Goal: Communication & Community: Answer question/provide support

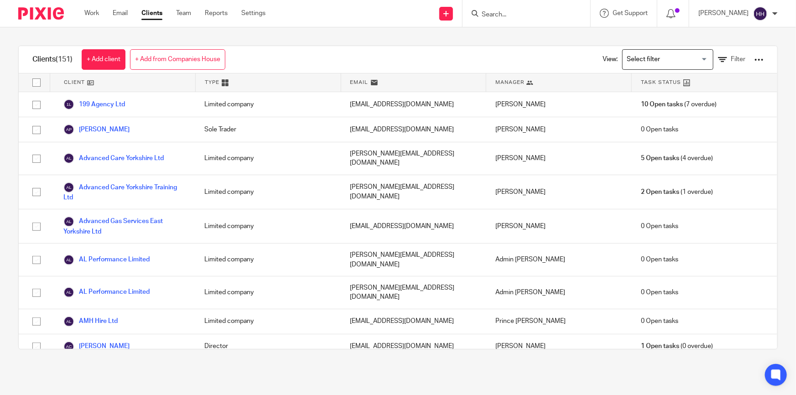
click at [536, 16] on input "Search" at bounding box center [522, 15] width 82 height 8
click at [510, 11] on input "Search" at bounding box center [522, 15] width 82 height 8
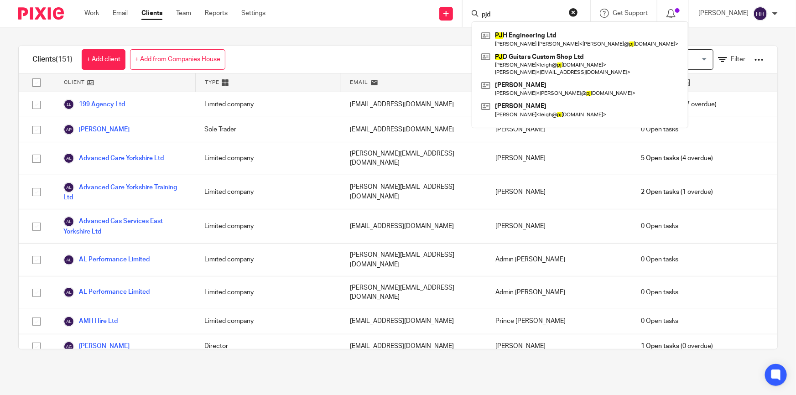
type input "pjd"
click button "submit" at bounding box center [0, 0] width 0 height 0
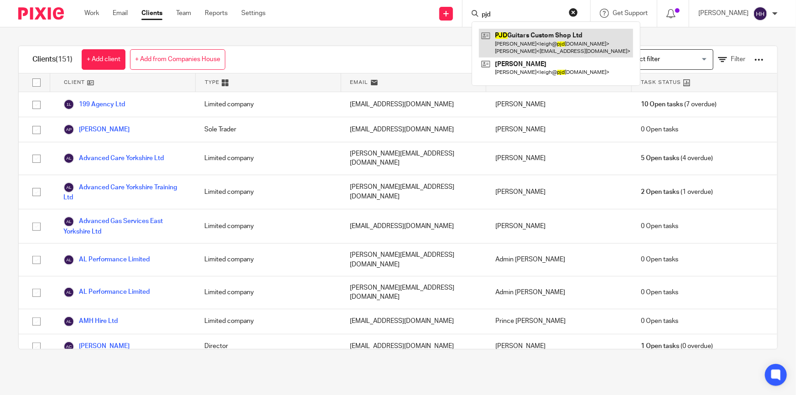
click at [524, 37] on link at bounding box center [556, 43] width 154 height 28
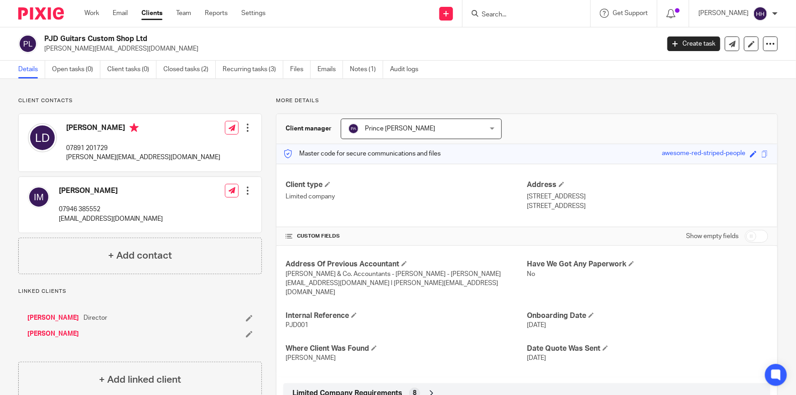
click at [519, 12] on input "Search" at bounding box center [522, 15] width 82 height 8
click at [750, 155] on span at bounding box center [753, 154] width 7 height 7
type input "awesome-red-striped-people"
type input "PJD-Guitars"
click at [675, 155] on input "PJD-Guitars" at bounding box center [690, 154] width 137 height 10
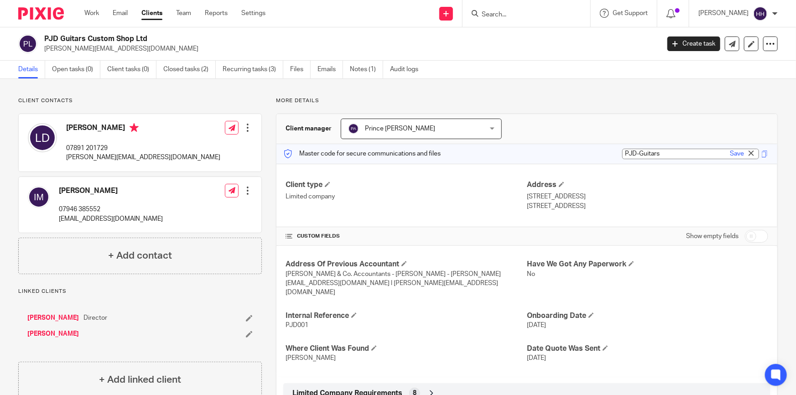
drag, startPoint x: 659, startPoint y: 151, endPoint x: 619, endPoint y: 151, distance: 39.2
click at [622, 151] on input "PJD-Guitars" at bounding box center [690, 154] width 137 height 10
click at [660, 152] on input "PJD-Guitars" at bounding box center [690, 154] width 137 height 10
type input "PJD-Guitars"
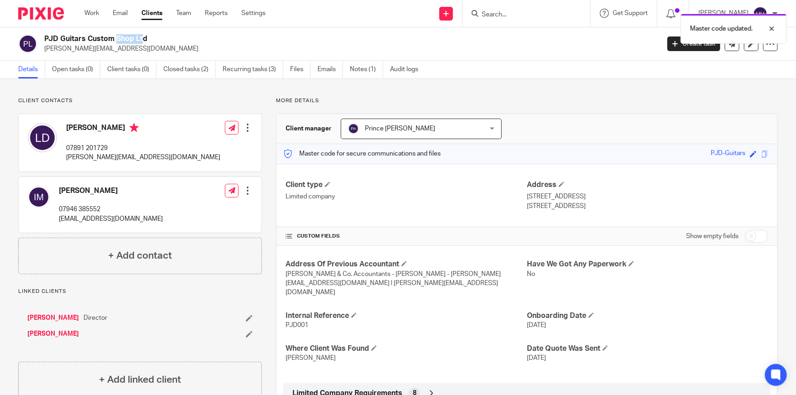
drag, startPoint x: 83, startPoint y: 38, endPoint x: 61, endPoint y: 39, distance: 21.9
click at [61, 39] on h2 "PJD Guitars Custom Shop Ltd" at bounding box center [288, 39] width 488 height 10
copy h2 "Guitars"
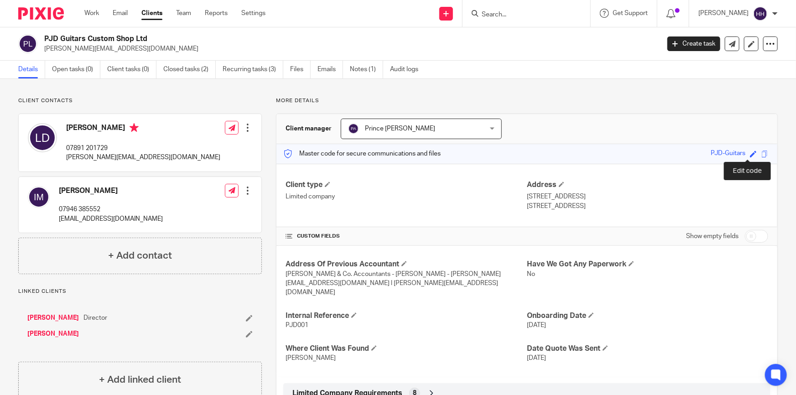
click at [750, 153] on span at bounding box center [753, 154] width 7 height 7
click at [661, 154] on input "PJD-Guitars" at bounding box center [690, 154] width 137 height 10
drag, startPoint x: 661, startPoint y: 154, endPoint x: 643, endPoint y: 154, distance: 18.2
click at [643, 154] on input "PJD-Guitars" at bounding box center [690, 154] width 137 height 10
click at [730, 155] on link "Save" at bounding box center [737, 153] width 14 height 9
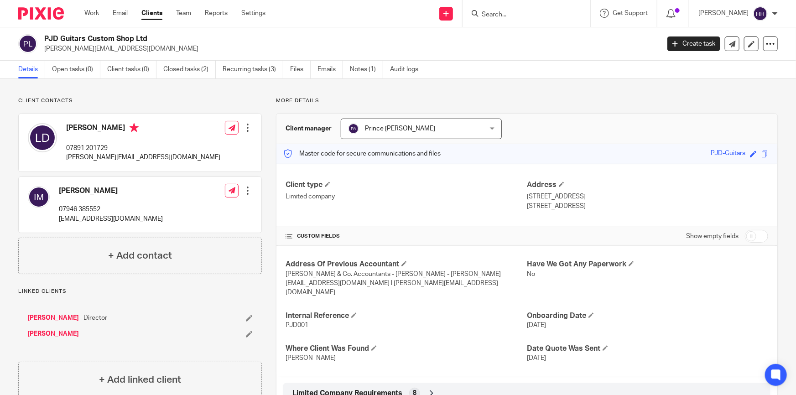
click at [561, 18] on input "Search" at bounding box center [522, 15] width 82 height 8
click at [333, 68] on link "Emails" at bounding box center [330, 70] width 26 height 18
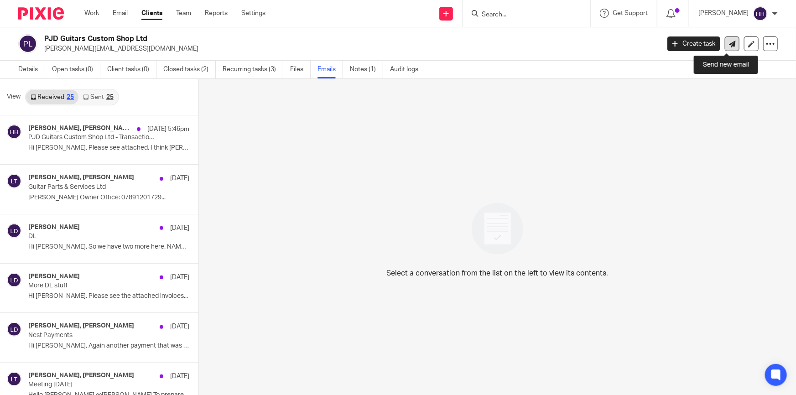
click at [729, 46] on icon at bounding box center [732, 44] width 7 height 7
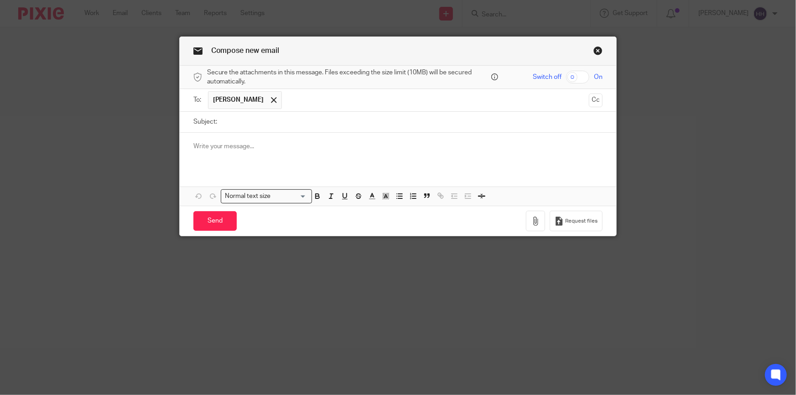
click at [329, 163] on div at bounding box center [398, 151] width 437 height 36
click at [594, 48] on link "Close this dialog window" at bounding box center [597, 52] width 9 height 12
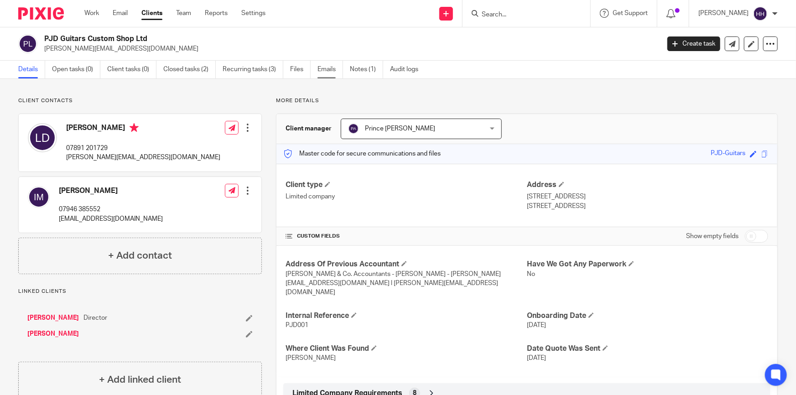
click at [331, 65] on link "Emails" at bounding box center [330, 70] width 26 height 18
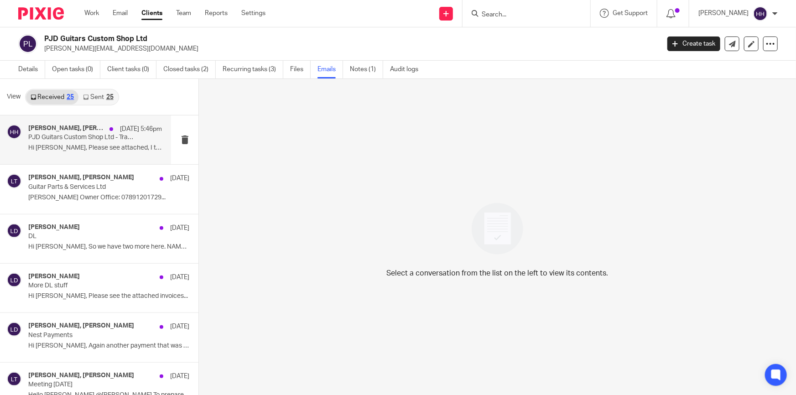
click at [73, 148] on p "Hi Hannah, Please see attached, I think Ian..." at bounding box center [95, 148] width 134 height 8
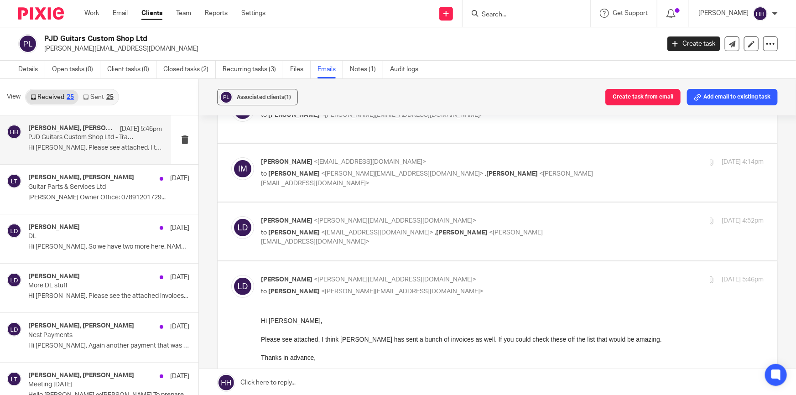
scroll to position [166, 0]
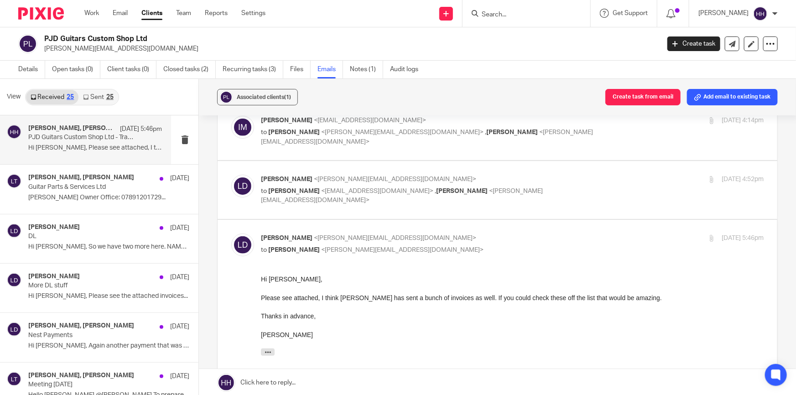
click at [573, 177] on p "Leigh Dovey <leigh@pjdguitars.com>" at bounding box center [428, 180] width 335 height 10
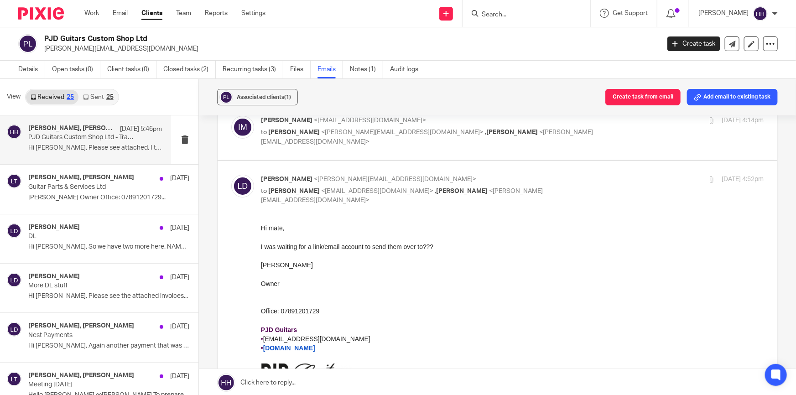
scroll to position [0, 0]
click at [583, 179] on p "Leigh Dovey <leigh@pjdguitars.com>" at bounding box center [428, 180] width 335 height 10
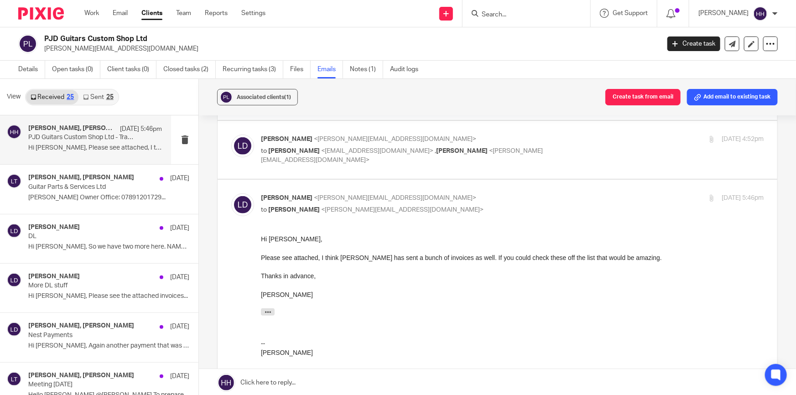
scroll to position [82, 0]
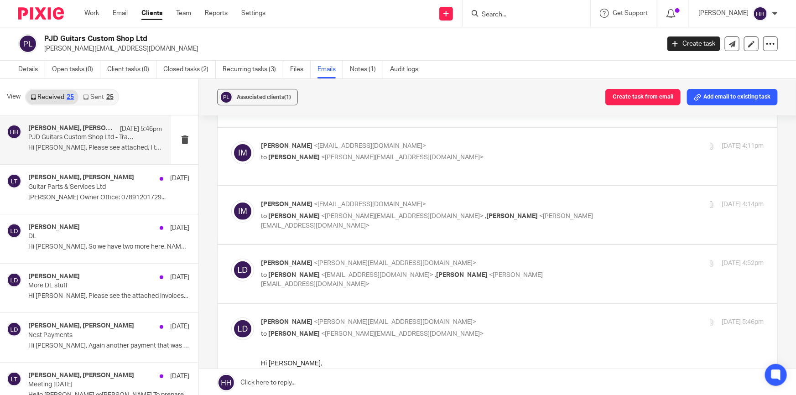
click at [583, 265] on p "Leigh Dovey <leigh@pjdguitars.com>" at bounding box center [428, 264] width 335 height 10
checkbox input "true"
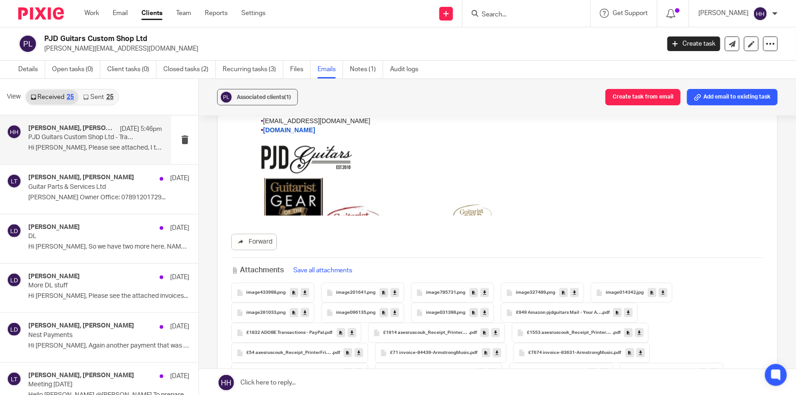
scroll to position [952, 0]
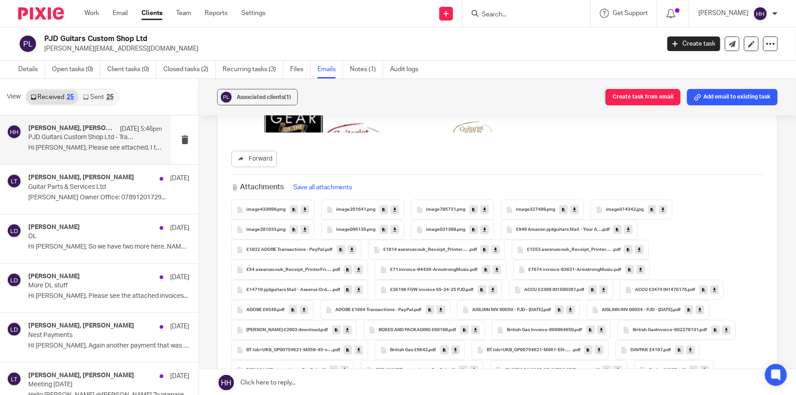
click at [273, 384] on link at bounding box center [497, 382] width 597 height 27
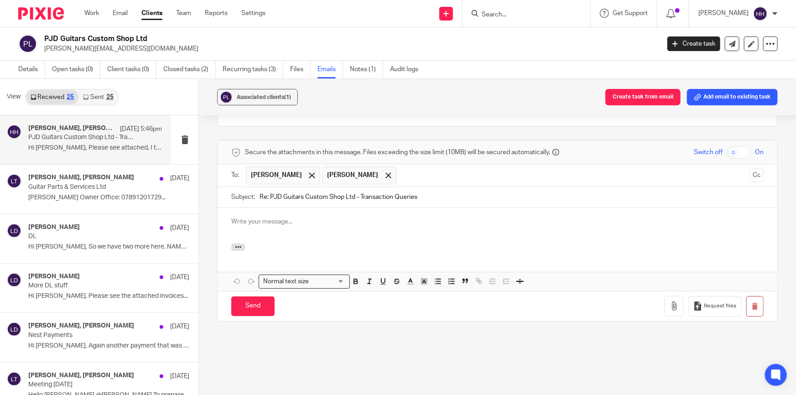
scroll to position [0, 0]
click at [235, 244] on icon "button" at bounding box center [238, 247] width 7 height 7
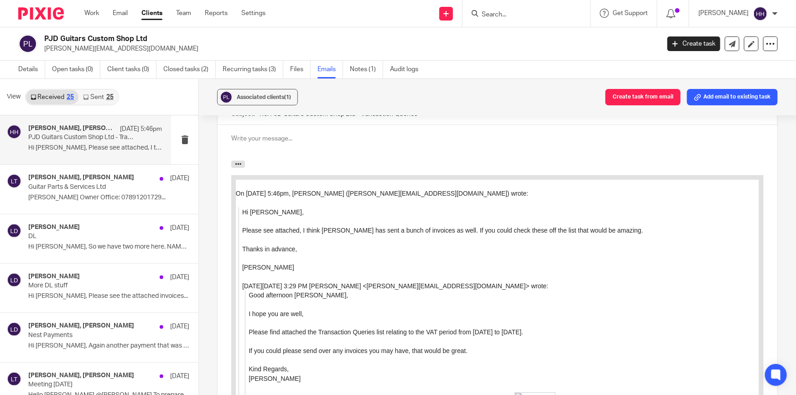
scroll to position [1463, 0]
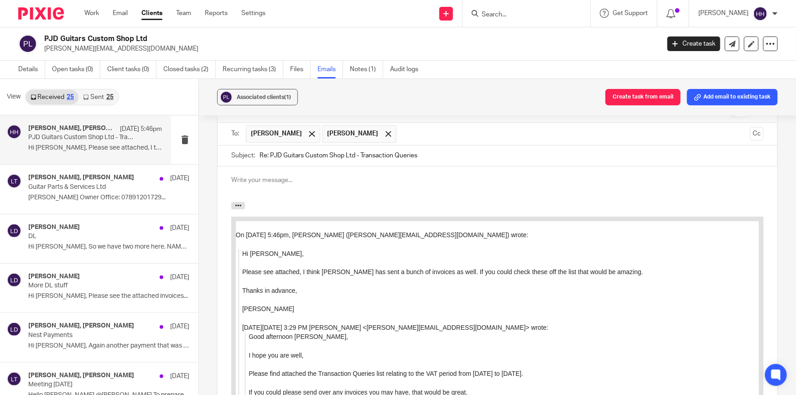
click at [250, 176] on p at bounding box center [497, 180] width 532 height 9
click at [290, 182] on div "Good morning" at bounding box center [498, 184] width 560 height 36
drag, startPoint x: 281, startPoint y: 173, endPoint x: 230, endPoint y: 173, distance: 51.1
click at [231, 176] on p "Good morning" at bounding box center [497, 180] width 532 height 9
click at [312, 178] on div "Good morning" at bounding box center [498, 184] width 560 height 36
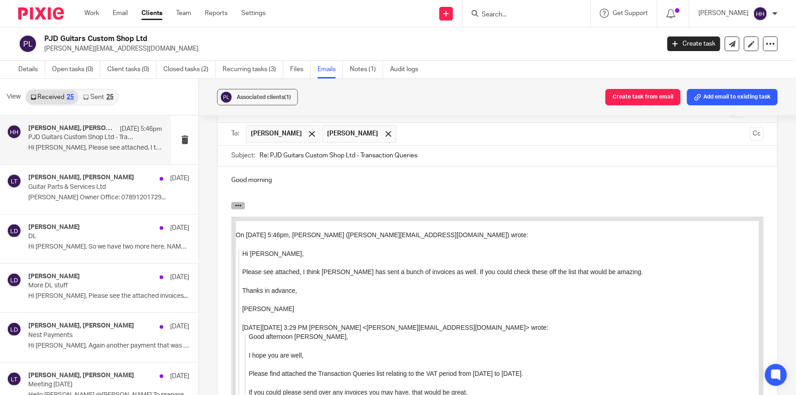
click at [237, 202] on icon "button" at bounding box center [238, 205] width 7 height 7
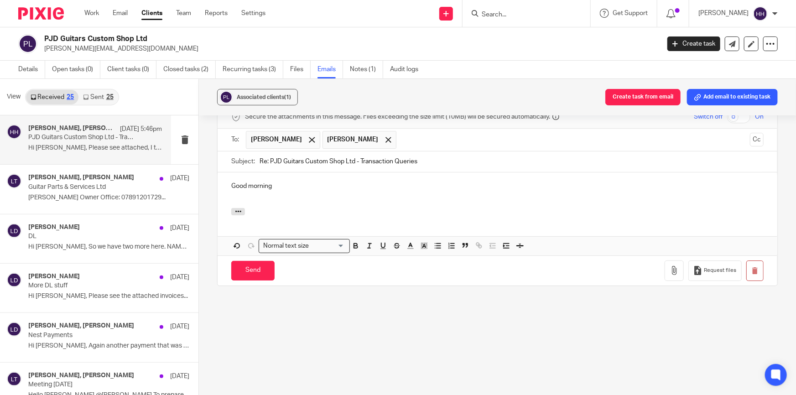
click at [288, 183] on div "Good morning" at bounding box center [498, 190] width 560 height 36
click at [269, 192] on div "Good morning" at bounding box center [498, 190] width 560 height 36
click at [293, 182] on p "Good morning" at bounding box center [497, 186] width 532 height 9
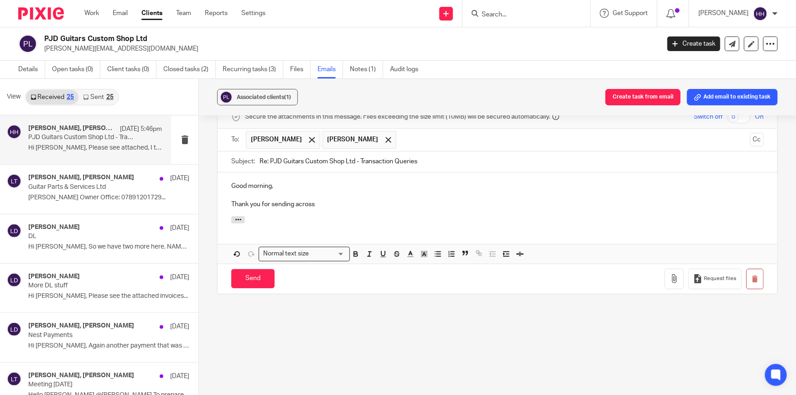
click at [336, 200] on p "Thank you for sending across" at bounding box center [497, 204] width 532 height 9
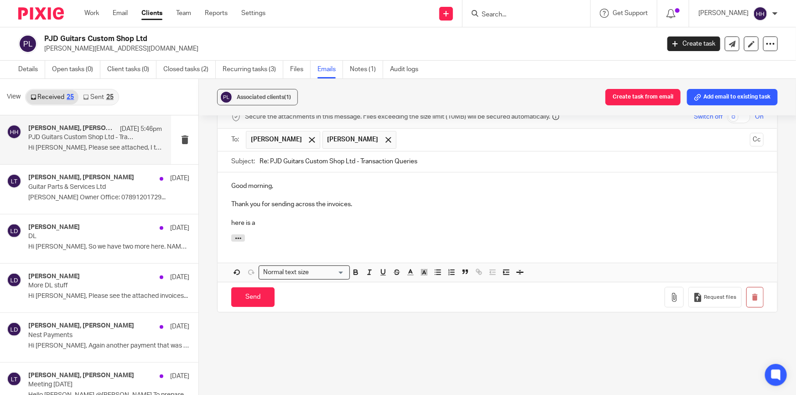
click at [285, 223] on div "Good morning, Thank you for sending across the invoices. here is a" at bounding box center [498, 203] width 560 height 62
drag, startPoint x: 265, startPoint y: 219, endPoint x: 227, endPoint y: 220, distance: 38.8
click at [227, 220] on div "Good morning, Thank you for sending across the invoices. here is a" at bounding box center [498, 203] width 560 height 62
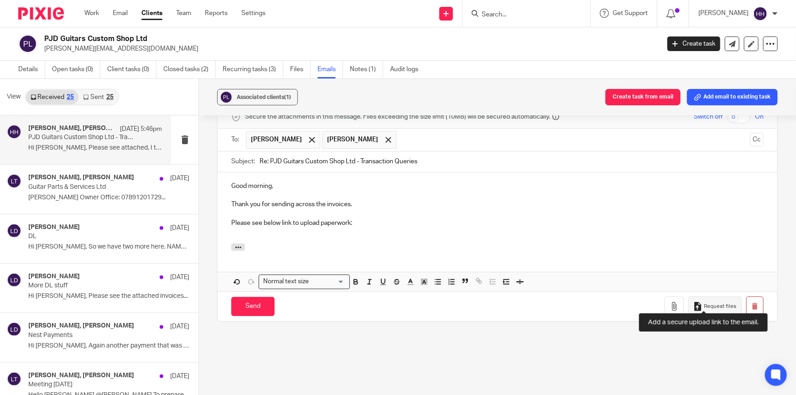
click at [712, 303] on span "Request files" at bounding box center [720, 306] width 32 height 7
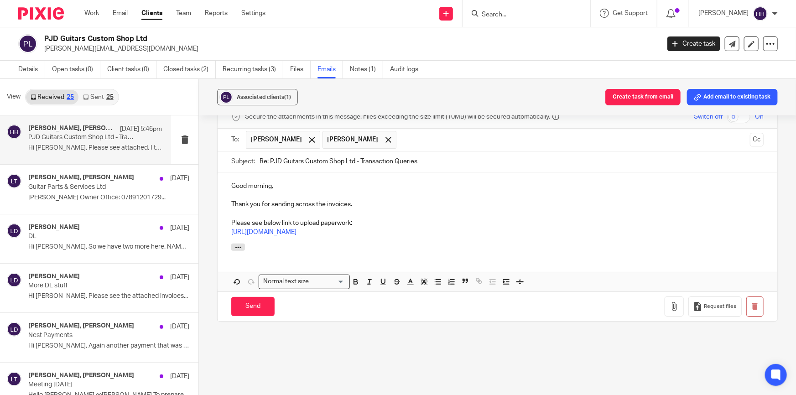
click at [466, 228] on p "https://turpinaccounting.usepixie.net/u/23c02b6b760da1f7479eed0f36275006" at bounding box center [497, 232] width 532 height 9
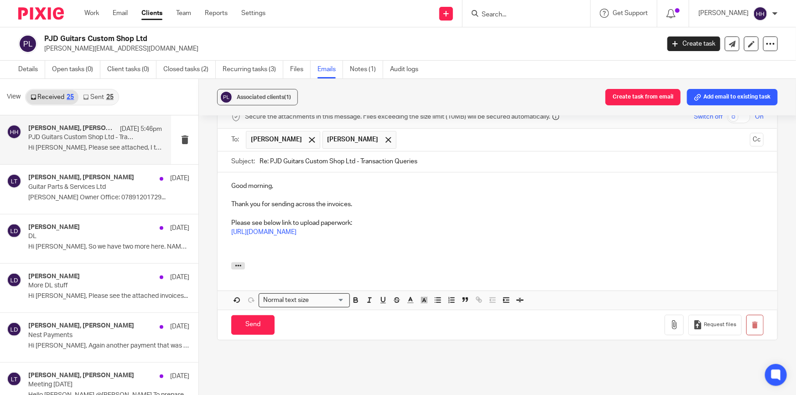
click at [263, 246] on p at bounding box center [497, 250] width 532 height 9
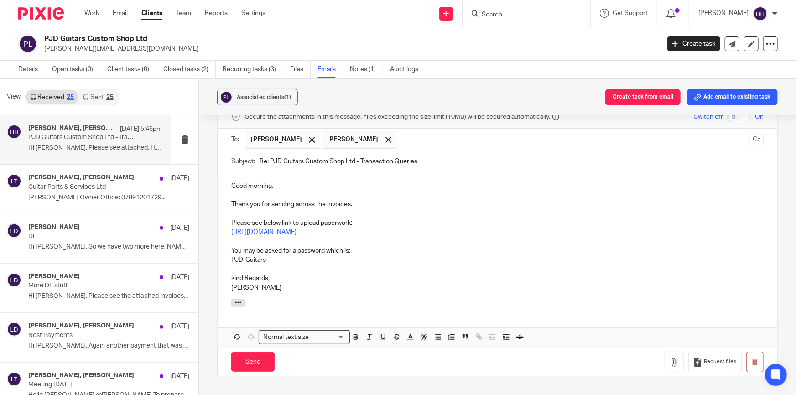
click at [232, 274] on p "kind Regards," at bounding box center [497, 278] width 532 height 9
click at [262, 256] on p "PJD-Guitars" at bounding box center [497, 259] width 532 height 9
drag, startPoint x: 244, startPoint y: 197, endPoint x: 350, endPoint y: 212, distance: 106.9
click at [350, 212] on div "Good morning, Thank you for sending across the invoices. Please see below link …" at bounding box center [498, 235] width 560 height 127
click at [333, 219] on p "Please see below link to upload paperwork:" at bounding box center [497, 223] width 532 height 9
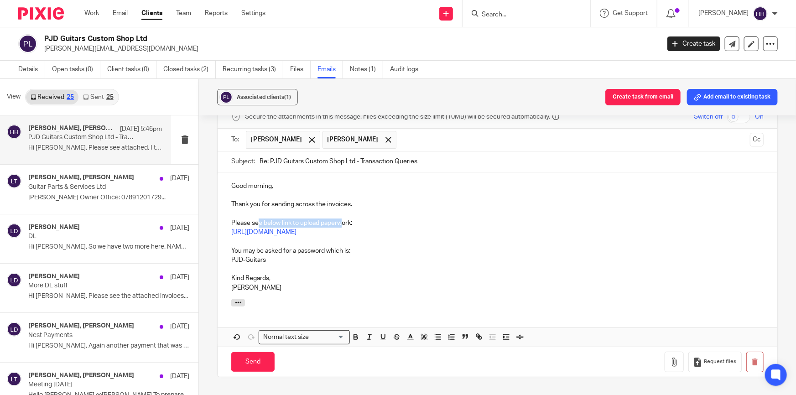
drag, startPoint x: 256, startPoint y: 215, endPoint x: 343, endPoint y: 215, distance: 86.2
click at [343, 219] on p "Please see below link to upload paperwork:" at bounding box center [497, 223] width 532 height 9
click at [354, 219] on p "Please see below link to upload paperwork:" at bounding box center [497, 223] width 532 height 9
drag, startPoint x: 235, startPoint y: 214, endPoint x: 333, endPoint y: 214, distance: 97.2
click at [333, 219] on p "Please see below link to upload paperwork:" at bounding box center [497, 223] width 532 height 9
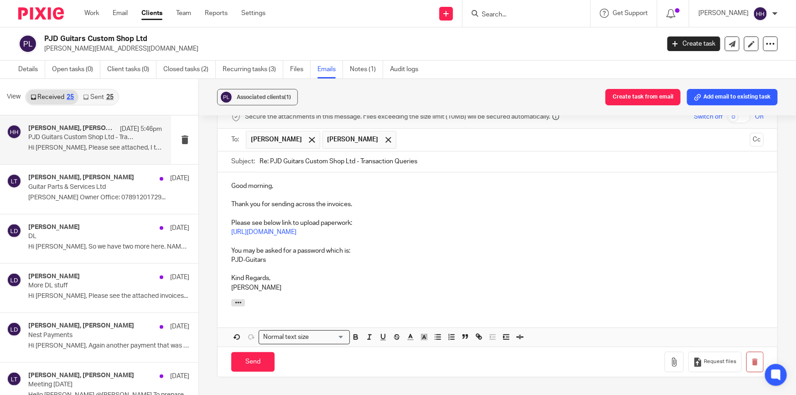
click at [349, 219] on p "Please see below link to upload paperwork:" at bounding box center [497, 223] width 532 height 9
drag, startPoint x: 232, startPoint y: 214, endPoint x: 305, endPoint y: 214, distance: 73.4
click at [305, 219] on p "Please see below link to upload paperwork:" at bounding box center [497, 223] width 532 height 9
click at [322, 219] on p "Please see below link to upload paperwork:" at bounding box center [497, 223] width 532 height 9
drag, startPoint x: 320, startPoint y: 213, endPoint x: 350, endPoint y: 214, distance: 30.1
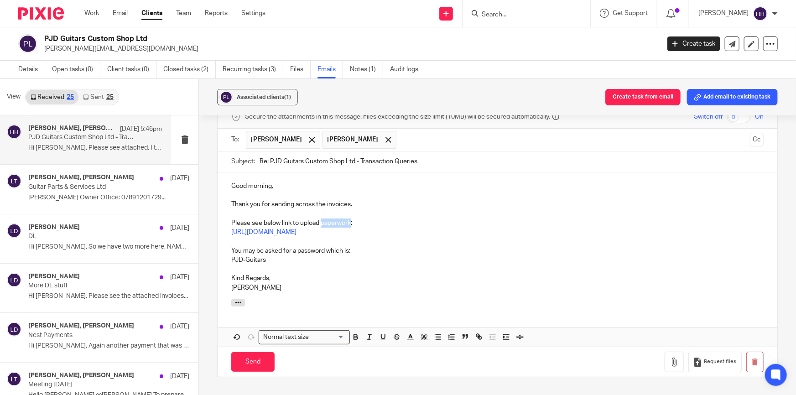
click at [350, 219] on p "Please see below link to upload paperwork:" at bounding box center [497, 223] width 532 height 9
click at [322, 255] on p "PJD-Guitars" at bounding box center [497, 259] width 532 height 9
drag, startPoint x: 301, startPoint y: 195, endPoint x: 346, endPoint y: 196, distance: 44.7
click at [346, 200] on p "Thank you for sending across the invoices." at bounding box center [497, 204] width 532 height 9
click at [326, 219] on p "Please see below link to upload invoices:" at bounding box center [497, 223] width 532 height 9
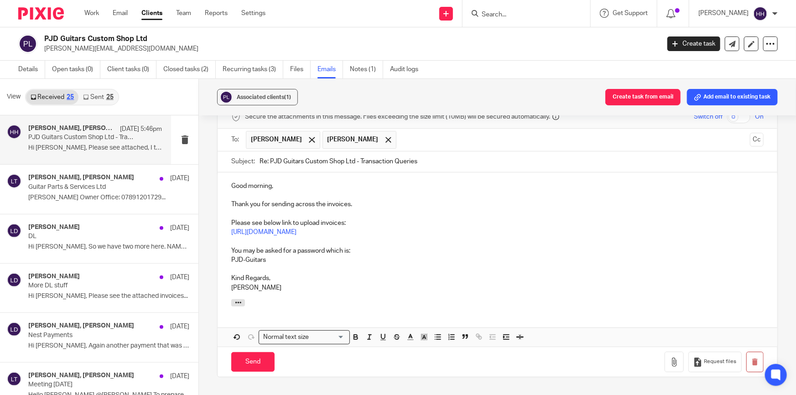
click at [303, 255] on p "PJD-Guitars" at bounding box center [497, 259] width 532 height 9
click at [251, 357] on input "Send" at bounding box center [252, 362] width 43 height 20
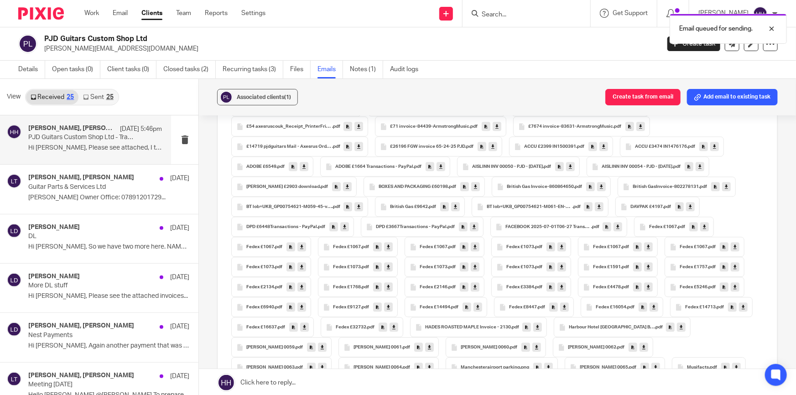
scroll to position [1013, 0]
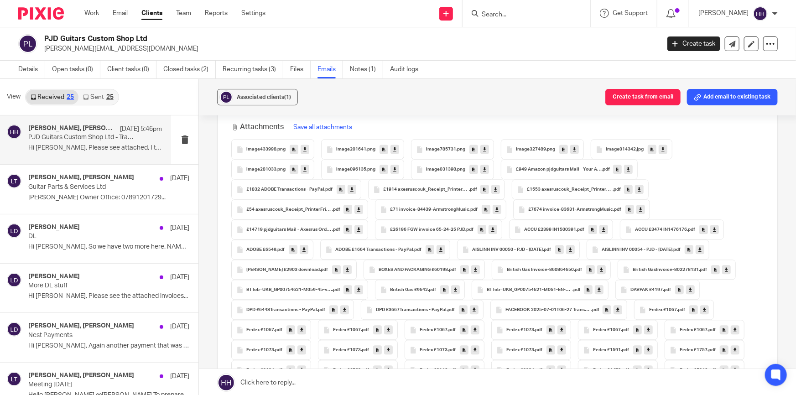
click at [536, 15] on input "Search" at bounding box center [522, 15] width 82 height 8
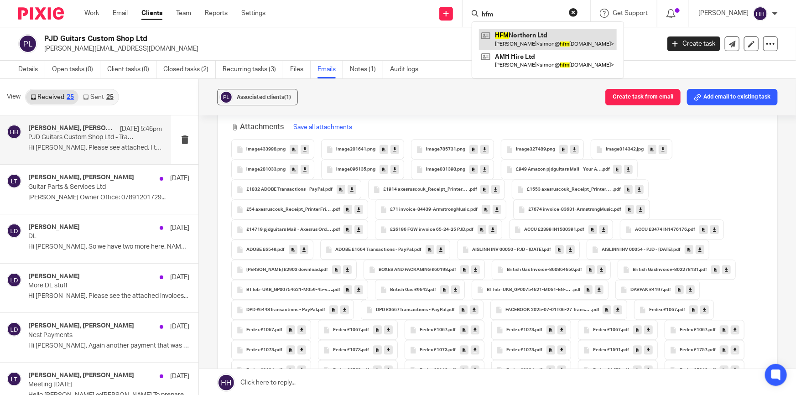
type input "hfm"
click at [526, 40] on link at bounding box center [548, 39] width 138 height 21
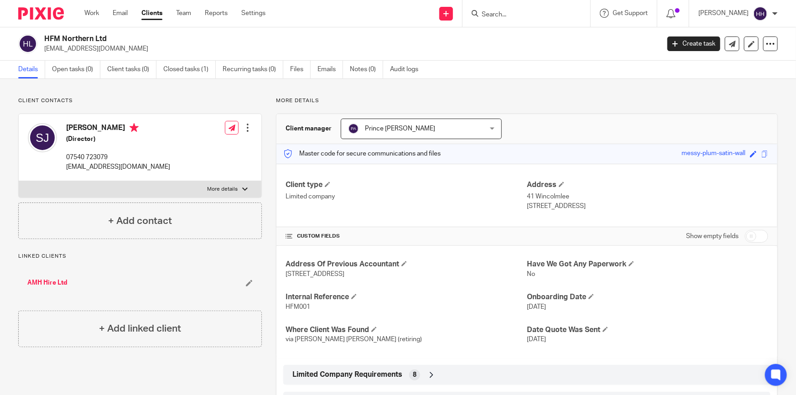
scroll to position [166, 0]
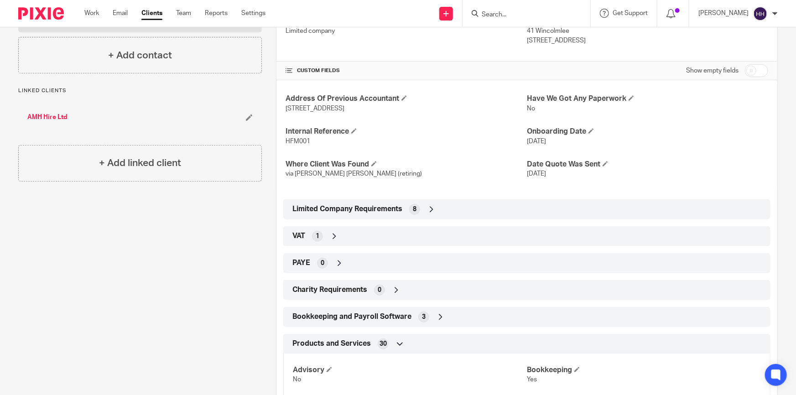
click at [442, 214] on div "Limited Company Requirements 8" at bounding box center [526, 210] width 473 height 16
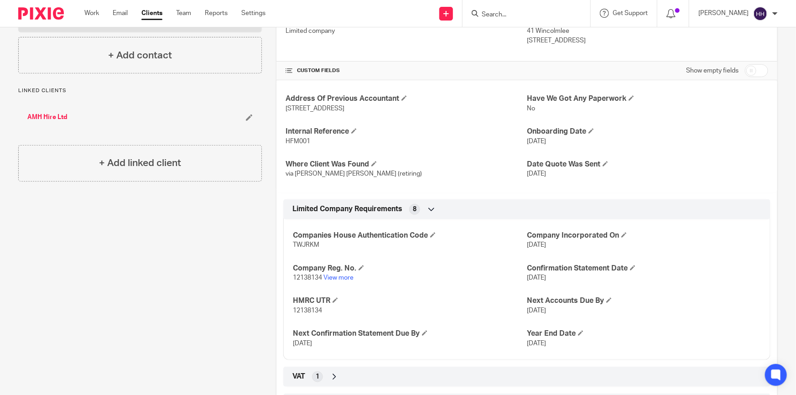
click at [438, 211] on div "Limited Company Requirements 8" at bounding box center [526, 210] width 473 height 16
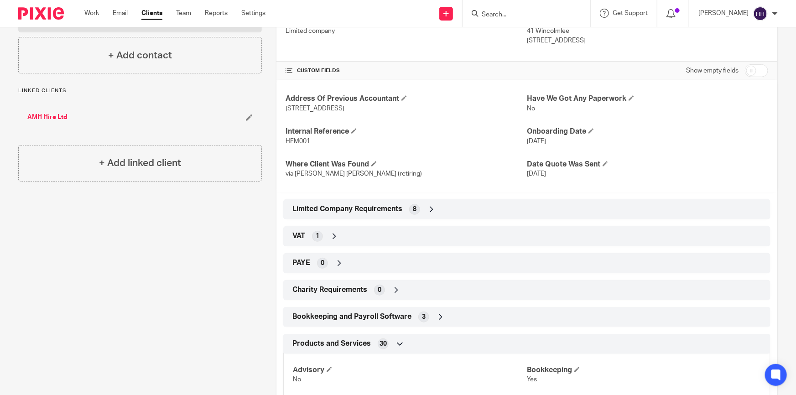
click at [384, 239] on div "VAT 1" at bounding box center [526, 237] width 473 height 16
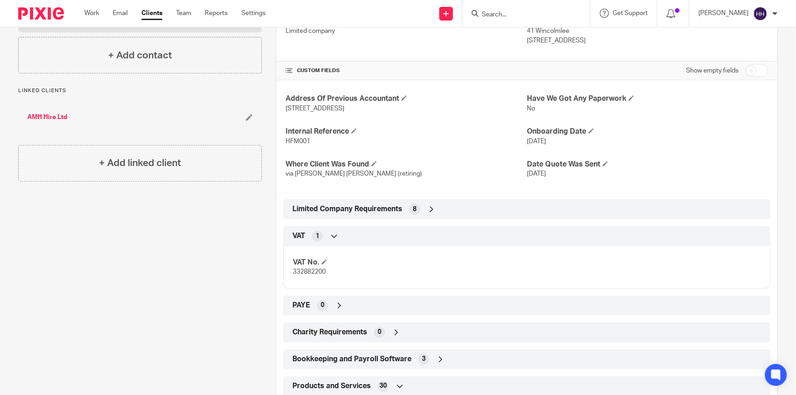
scroll to position [207, 0]
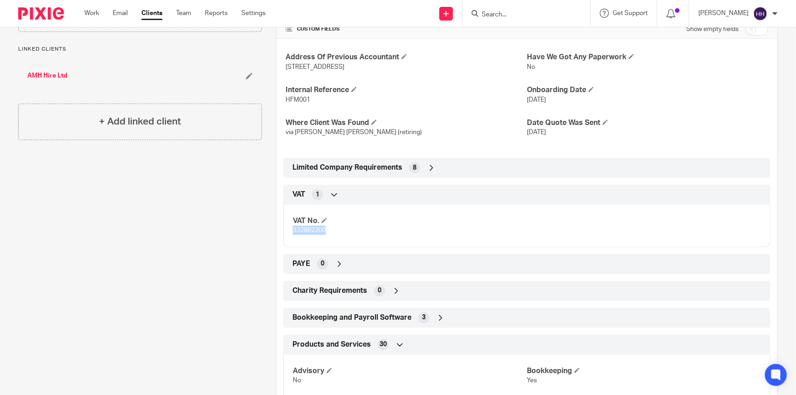
drag, startPoint x: 326, startPoint y: 231, endPoint x: 288, endPoint y: 231, distance: 37.9
click at [288, 231] on div "VAT No. 332882200" at bounding box center [526, 222] width 487 height 49
copy span "332882200"
click at [554, 11] on input "Search" at bounding box center [522, 15] width 82 height 8
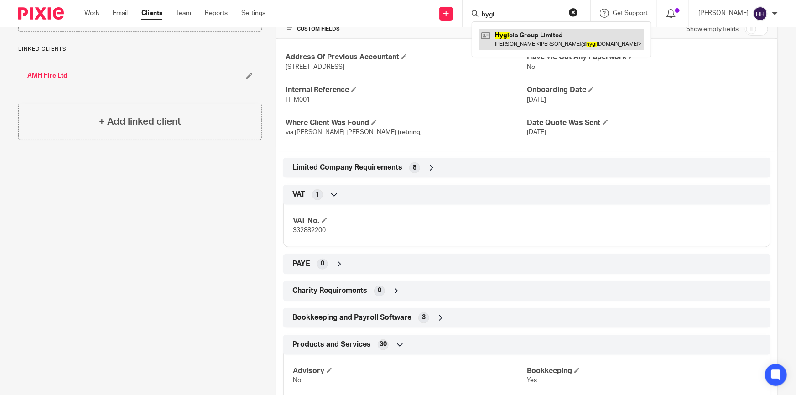
type input "hygi"
click at [535, 36] on link at bounding box center [561, 39] width 165 height 21
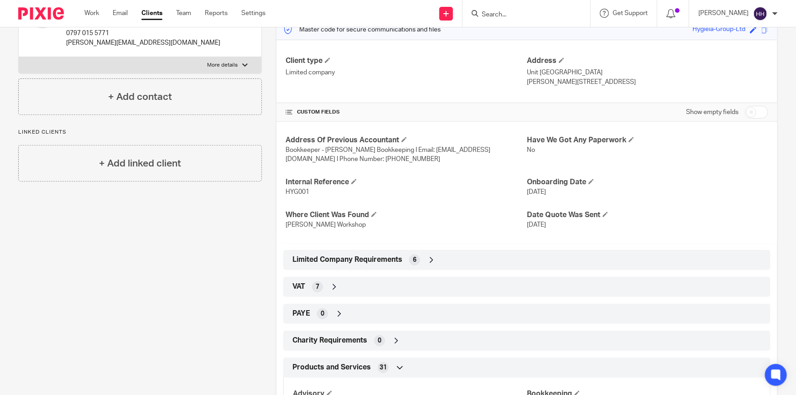
click at [363, 286] on div "VAT 7" at bounding box center [526, 287] width 473 height 16
